Goal: Navigation & Orientation: Find specific page/section

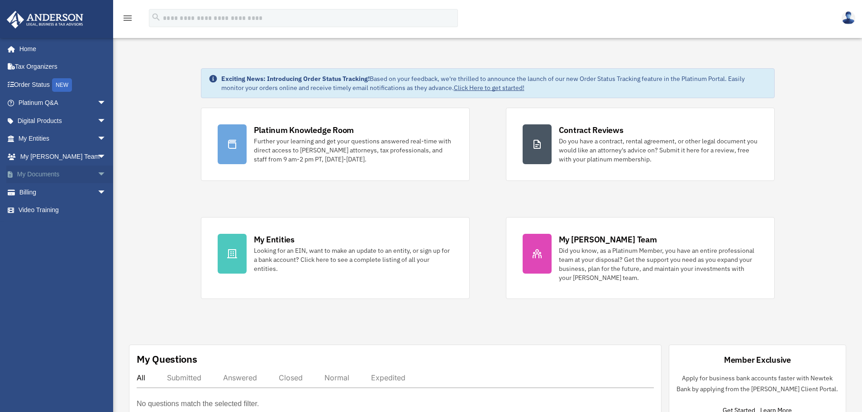
click at [97, 173] on span "arrow_drop_down" at bounding box center [106, 175] width 18 height 19
click at [34, 190] on link "Box" at bounding box center [66, 192] width 107 height 18
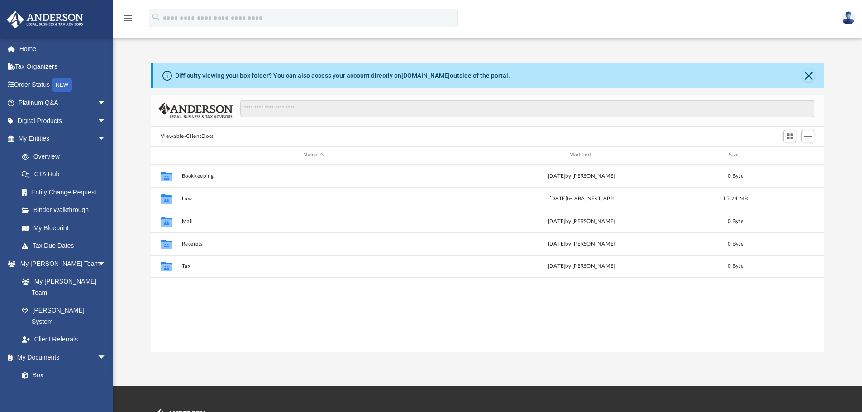
scroll to position [199, 667]
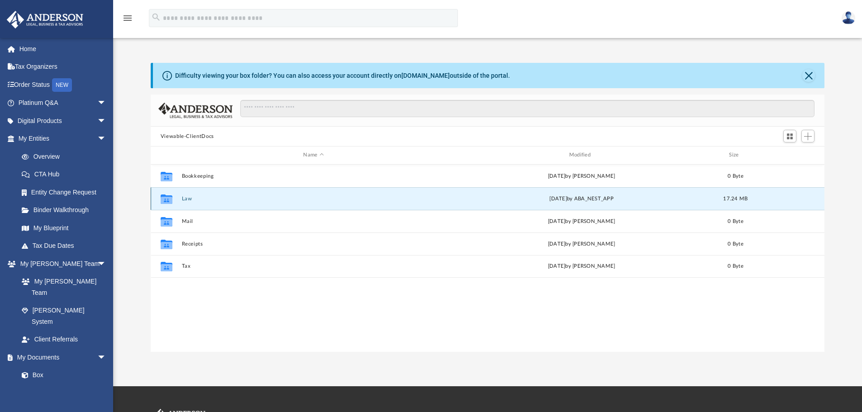
click at [189, 198] on button "Law" at bounding box center [313, 199] width 264 height 6
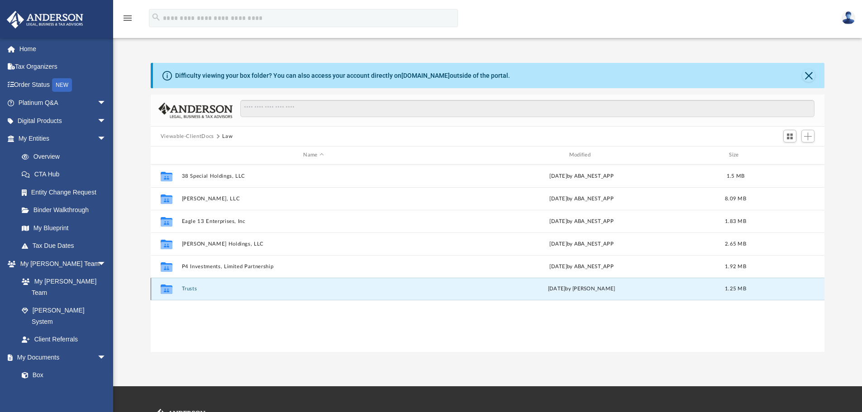
click at [193, 289] on button "Trusts" at bounding box center [313, 289] width 264 height 6
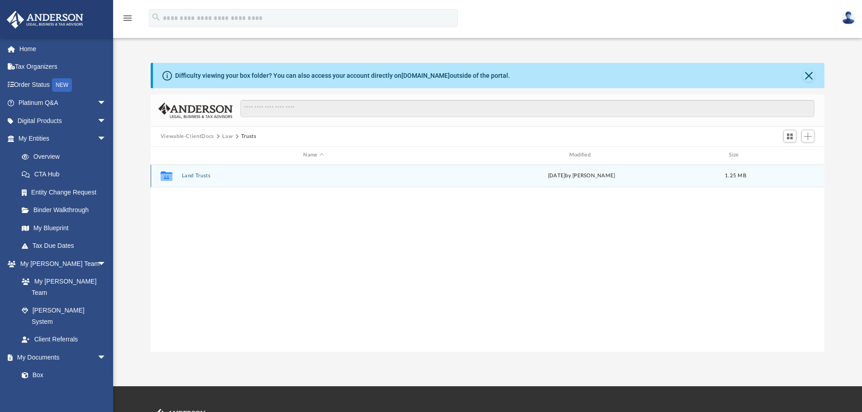
click at [203, 176] on button "Land Trusts" at bounding box center [313, 176] width 264 height 6
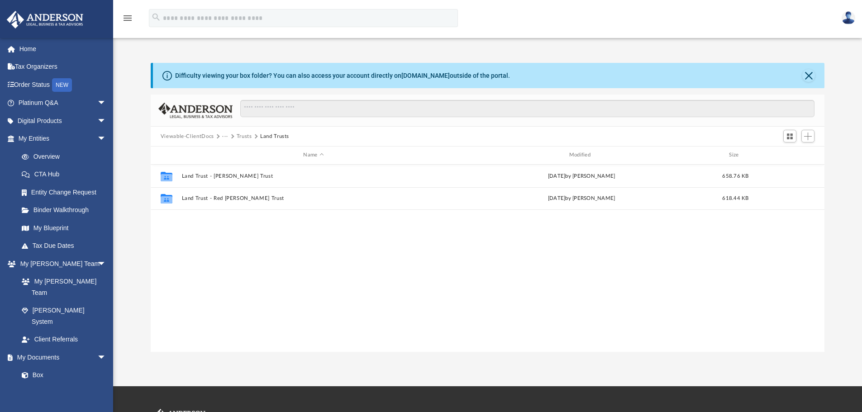
click at [244, 137] on button "Trusts" at bounding box center [244, 137] width 15 height 8
click at [200, 136] on button "Viewable-ClientDocs" at bounding box center [187, 137] width 53 height 8
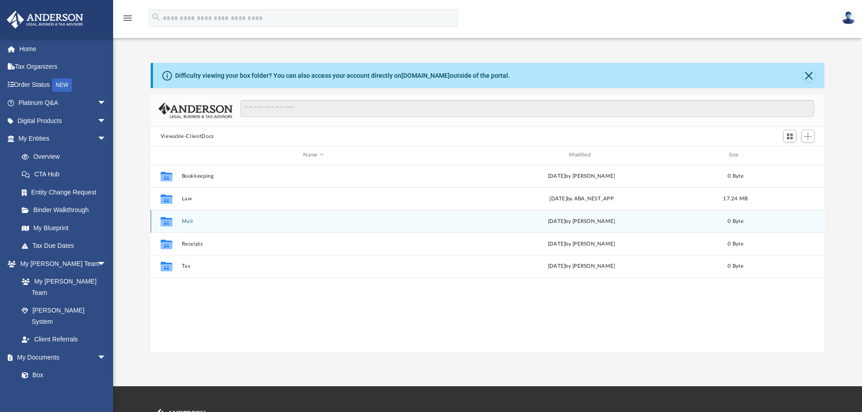
click at [187, 223] on button "Mail" at bounding box center [313, 221] width 264 height 6
